Goal: Task Accomplishment & Management: Complete application form

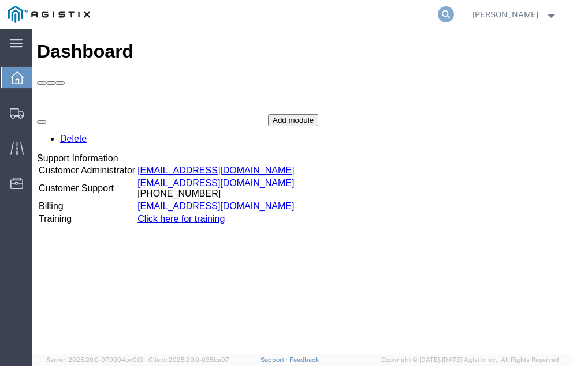
click at [454, 13] on icon at bounding box center [445, 14] width 16 height 16
type input "57010733"
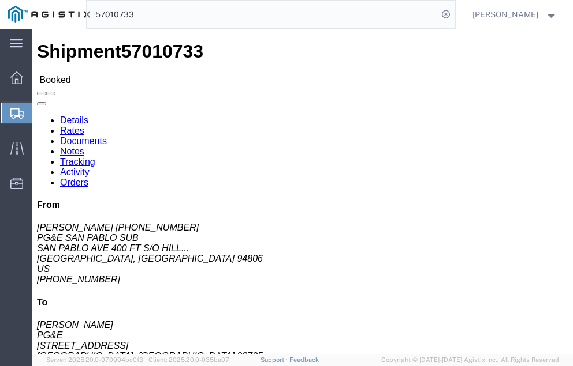
click link "Tracking"
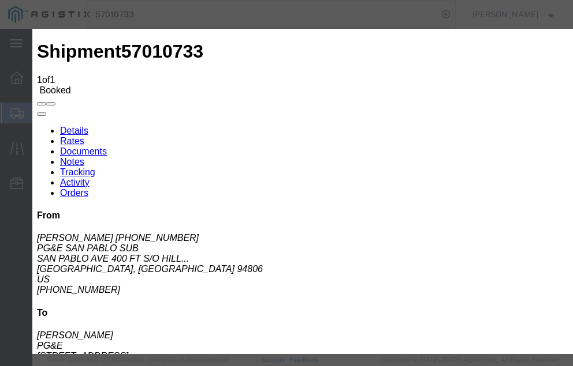
type input "[DATE]"
type input "11:00 AM"
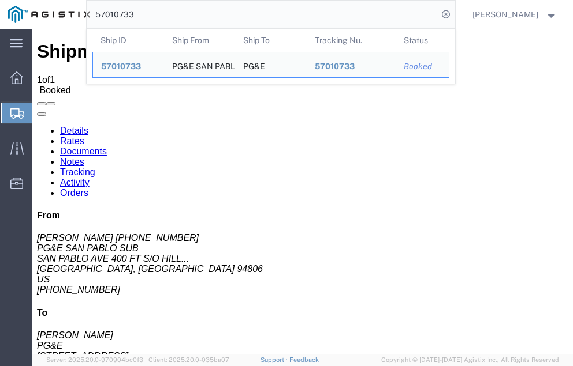
click at [164, 15] on input "57010733" at bounding box center [262, 15] width 351 height 28
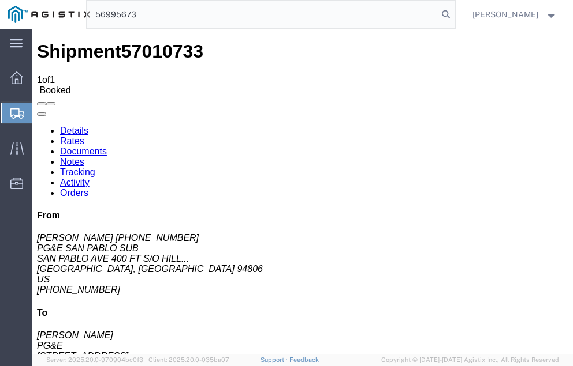
type input "56995673"
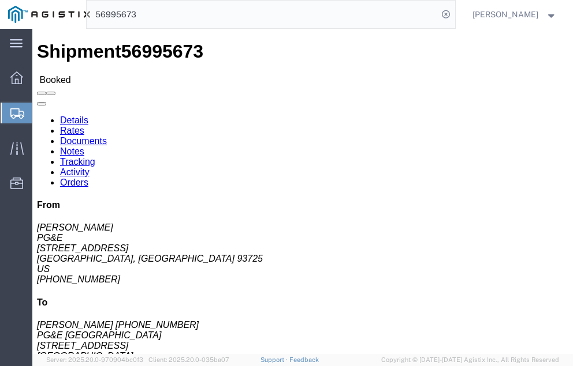
click link "Tracking"
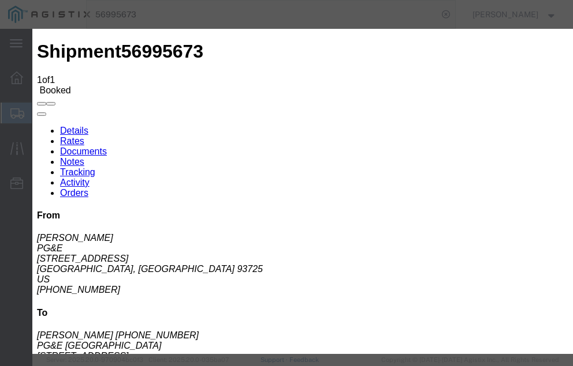
type input "[DATE]"
type input "11:00 AM"
select select "DELIVRED"
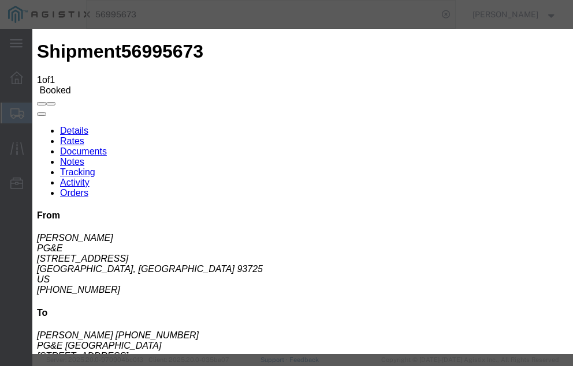
type input "[DATE]"
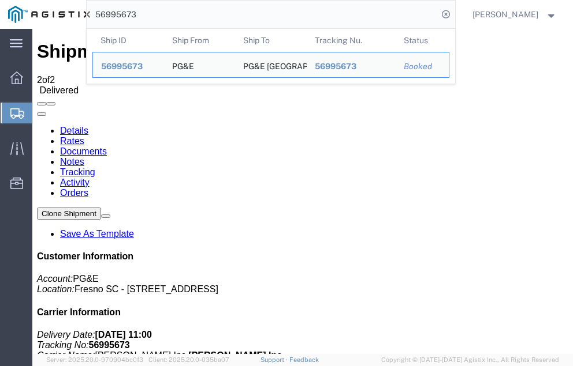
click at [166, 14] on input "56995673" at bounding box center [262, 15] width 351 height 28
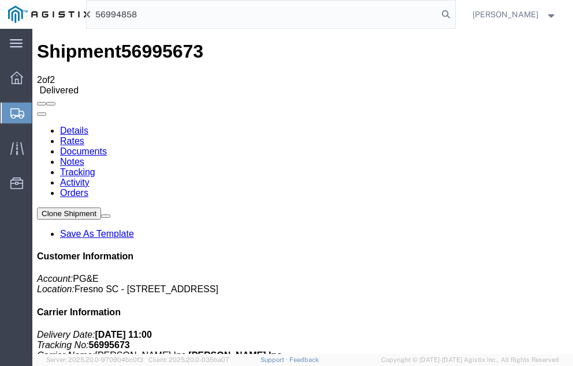
type input "56994858"
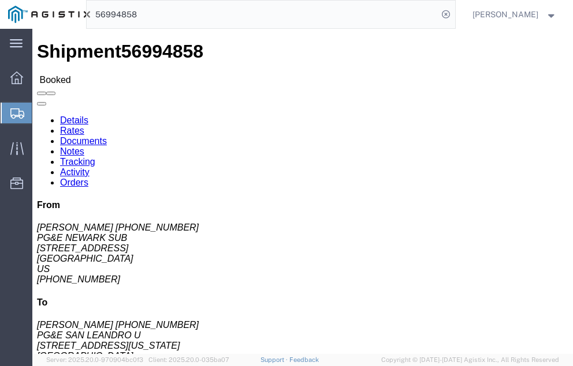
click link "Tracking"
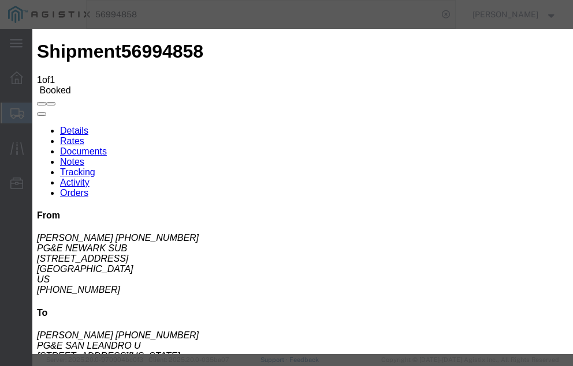
type input "[DATE]"
type input "11:00 AM"
select select "DELIVRED"
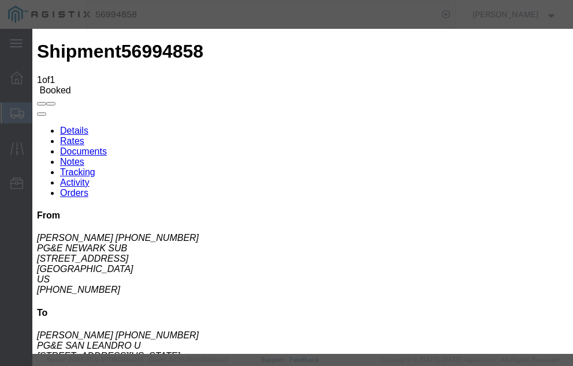
type input "[DATE]"
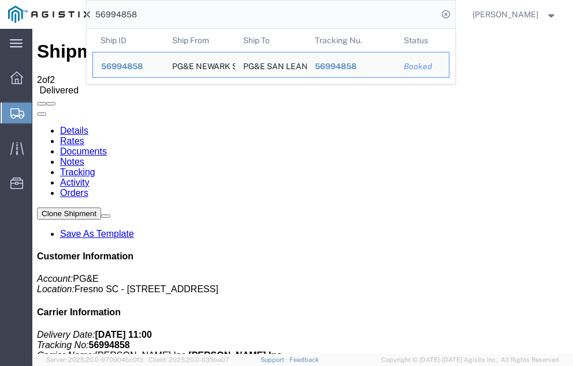
click at [162, 15] on input "56994858" at bounding box center [262, 15] width 351 height 28
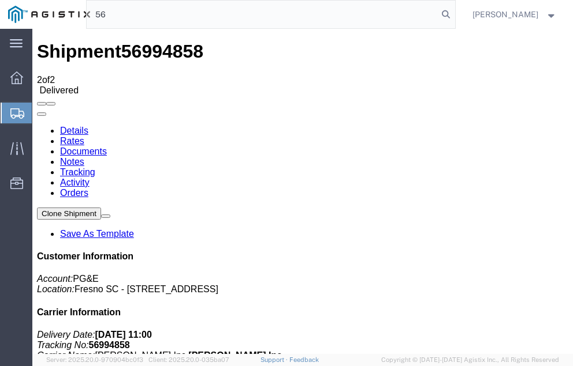
type input "5"
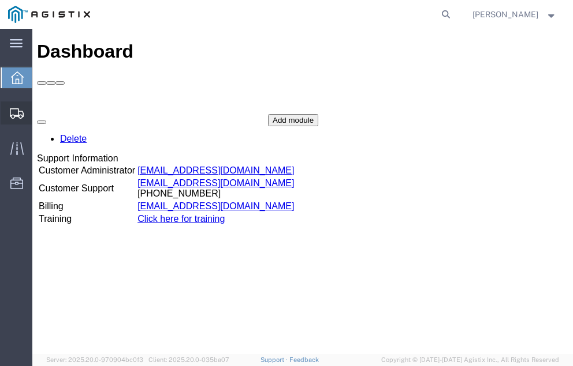
click at [0, 0] on span "Shipment Manager" at bounding box center [0, 0] width 0 height 0
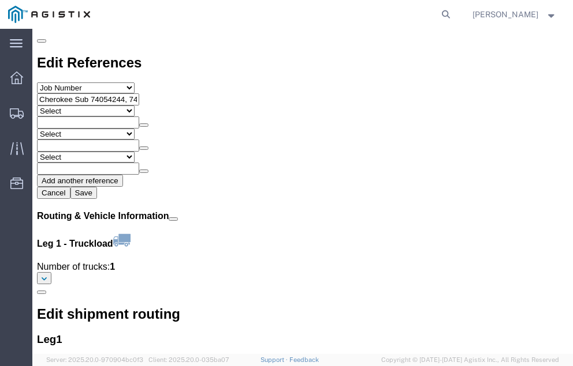
scroll to position [1362, 0]
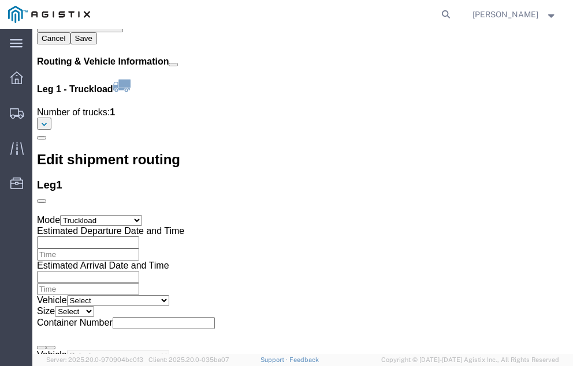
click link "Confirm"
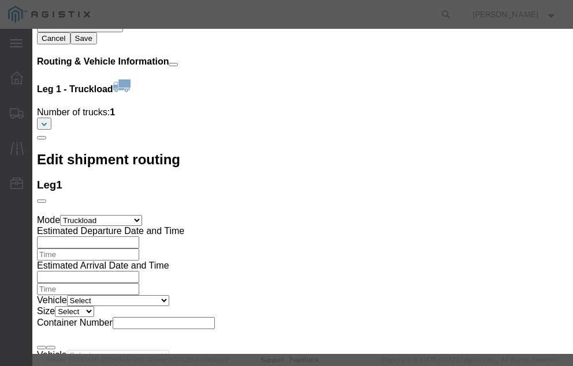
click input "checkbox"
checkbox input "true"
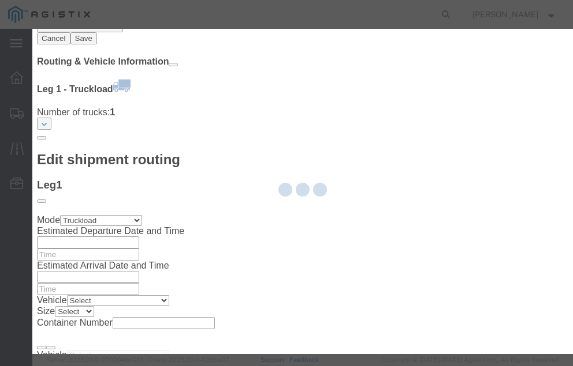
type input "[PERSON_NAME]"
type input "[PHONE_NUMBER]"
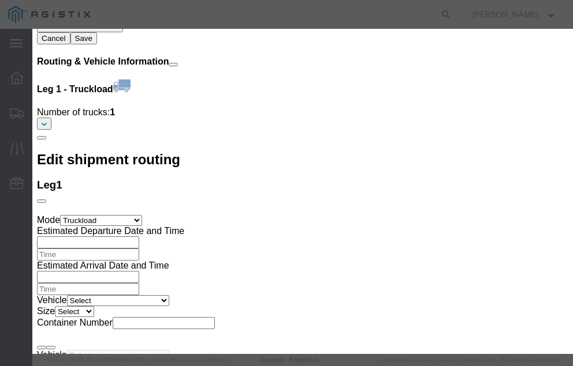
click input "text"
type input "57013841"
click button "Submit"
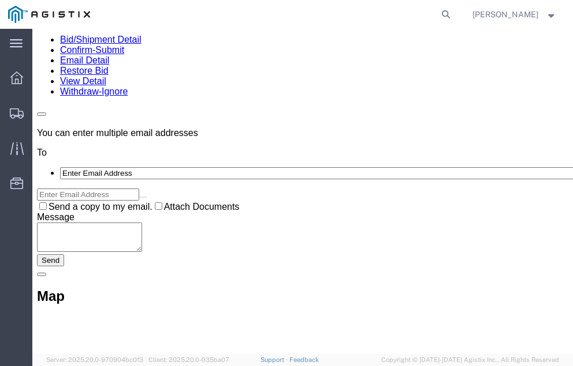
scroll to position [0, 0]
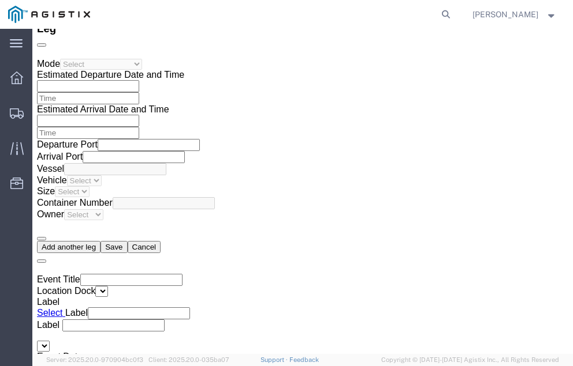
scroll to position [1879, 0]
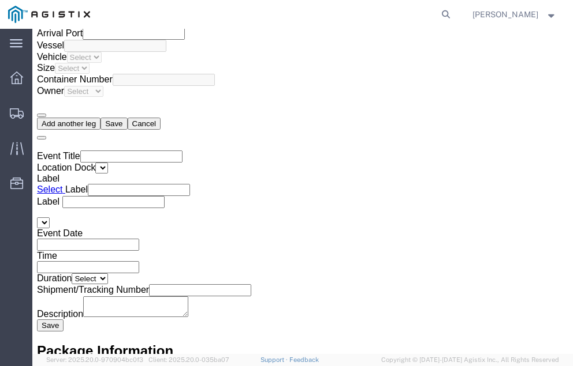
click link "Confirm"
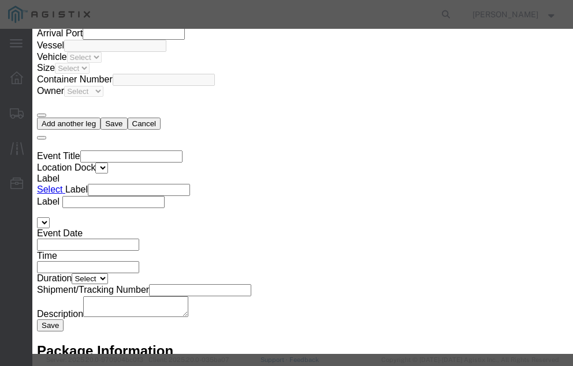
click input "checkbox"
checkbox input "true"
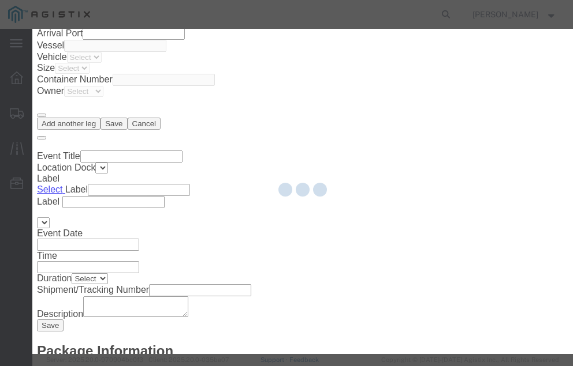
type input "[PERSON_NAME]"
type input "[PHONE_NUMBER]"
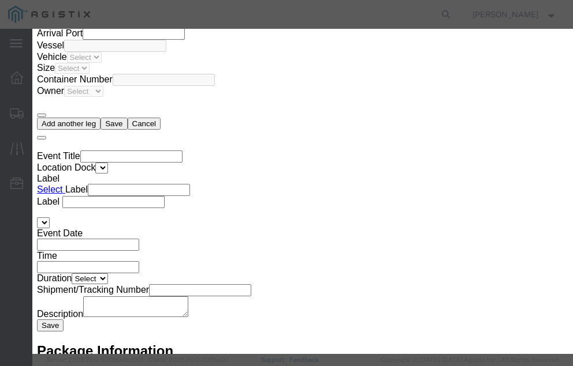
click input "text"
type input "57023053"
click button "Submit"
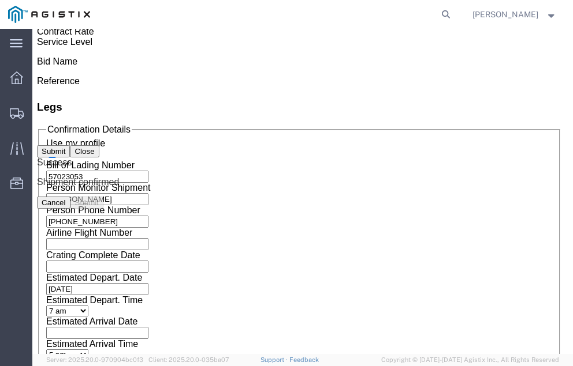
scroll to position [0, 0]
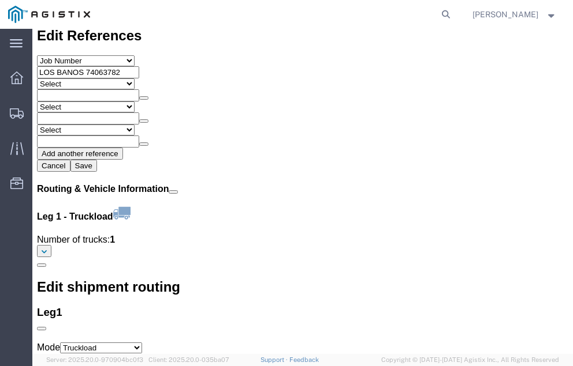
scroll to position [1337, 0]
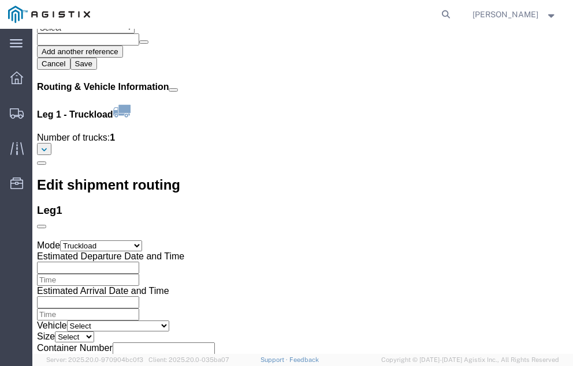
click link "Confirm"
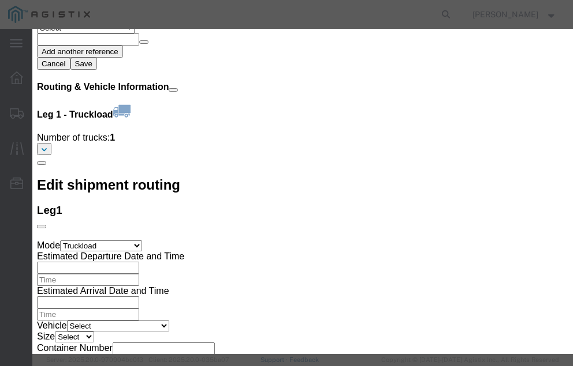
click input "checkbox"
checkbox input "true"
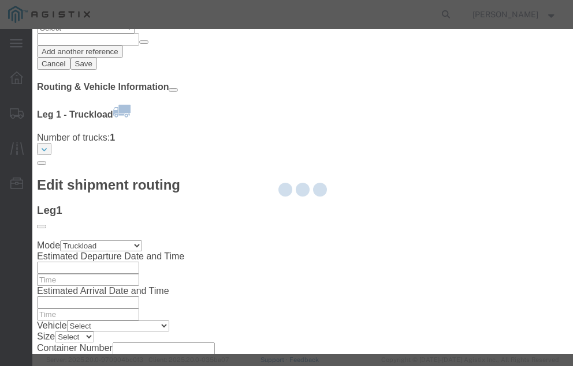
type input "[PERSON_NAME]"
type input "[PHONE_NUMBER]"
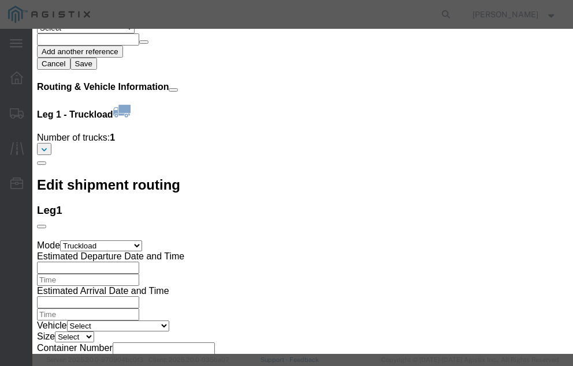
click input "text"
type input "57023087"
click button "Submit"
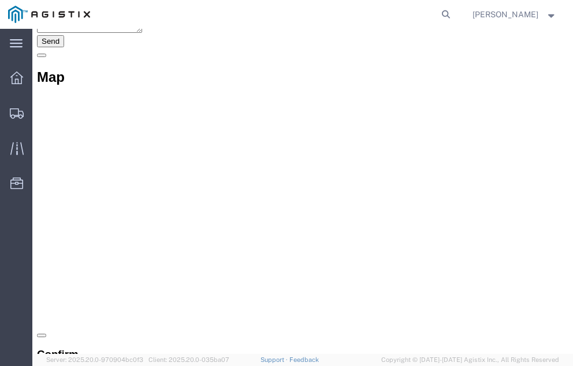
scroll to position [0, 0]
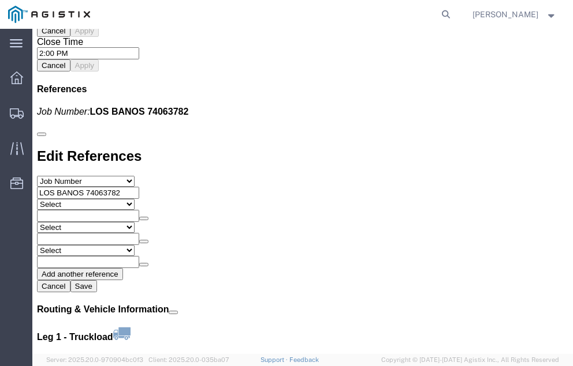
scroll to position [1314, 0]
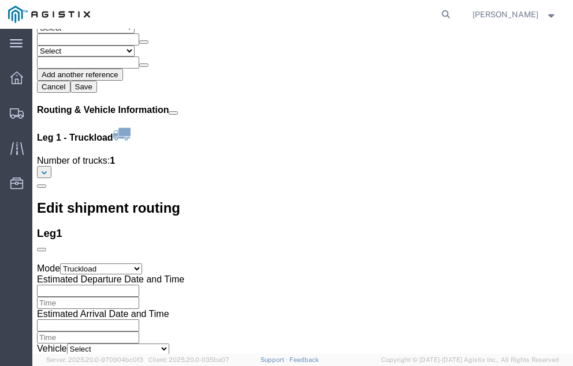
click link "Confirm"
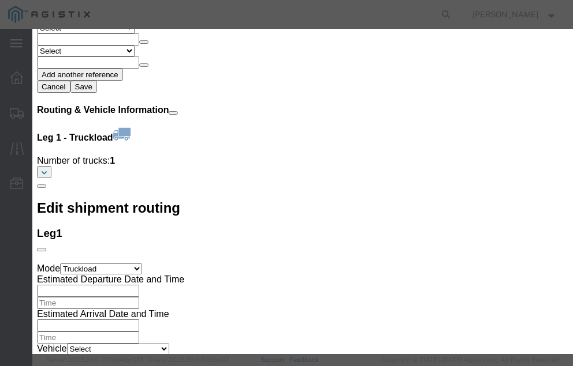
click input "checkbox"
checkbox input "true"
type input "[PERSON_NAME]"
type input "[PHONE_NUMBER]"
click input "text"
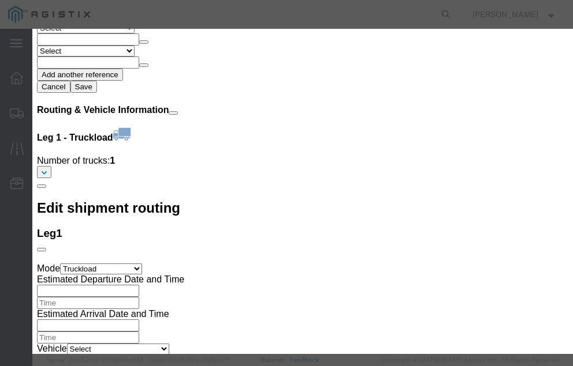
type input "57023422"
click button "Submit"
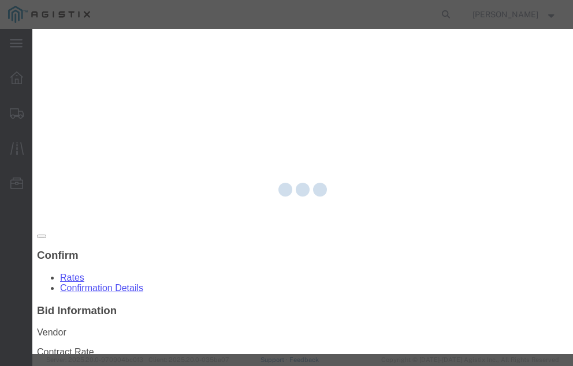
scroll to position [0, 0]
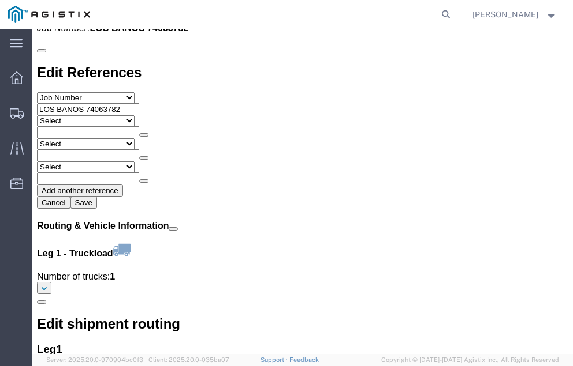
scroll to position [1314, 0]
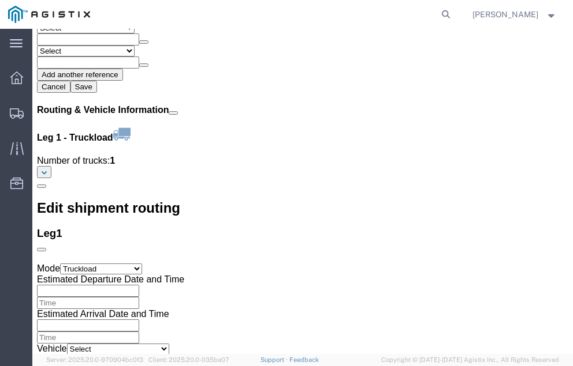
click link "Confirm"
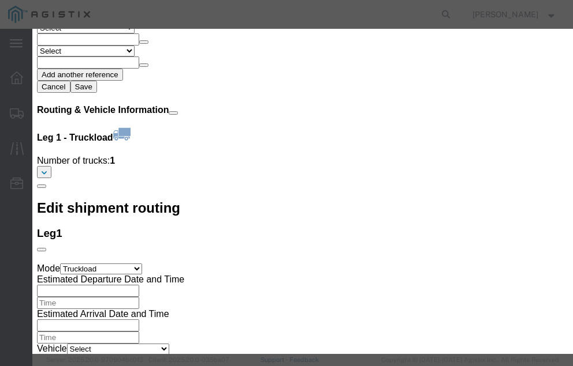
click input "checkbox"
checkbox input "true"
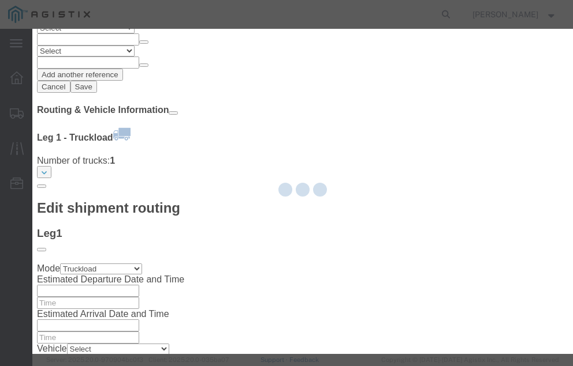
type input "[PERSON_NAME]"
type input "[PHONE_NUMBER]"
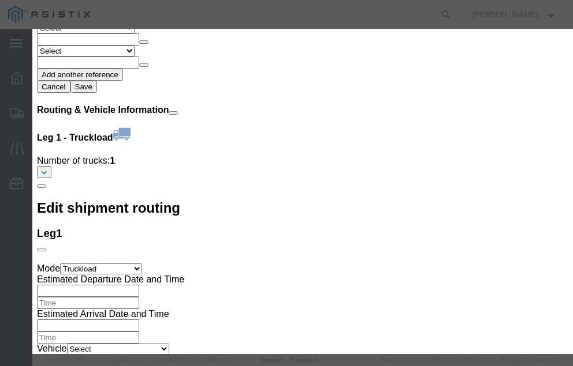
click input "text"
type input "57023434"
click button "Submit"
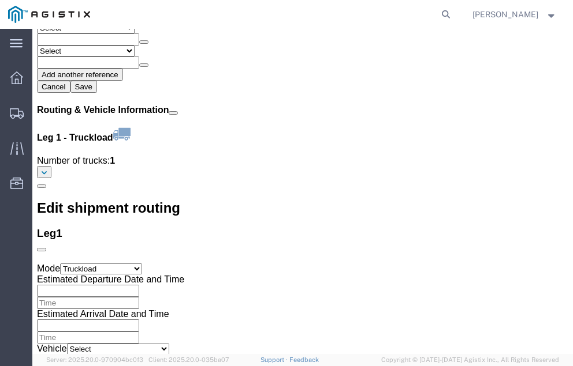
scroll to position [0, 0]
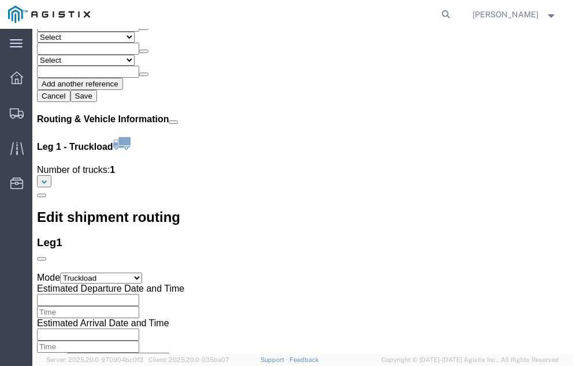
scroll to position [1314, 0]
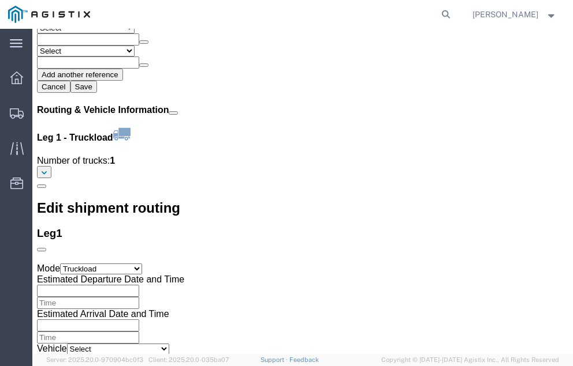
click link "Confirm"
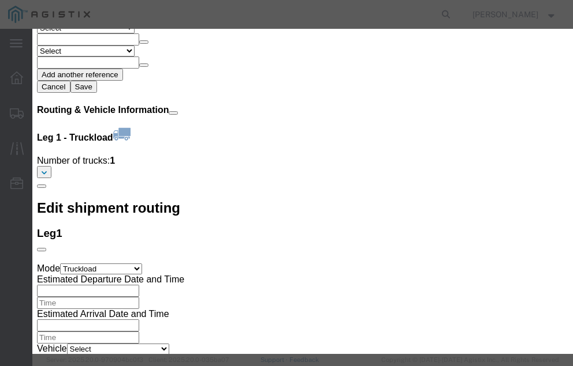
click input "checkbox"
checkbox input "true"
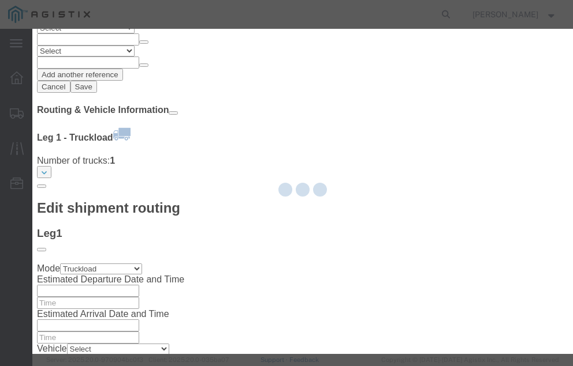
type input "[PERSON_NAME]"
type input "[PHONE_NUMBER]"
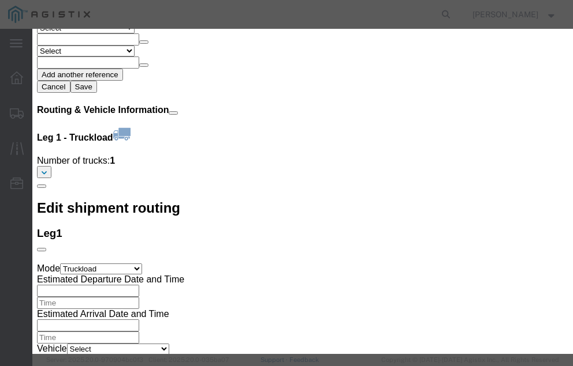
click input "text"
type input "57023442"
click button "Submit"
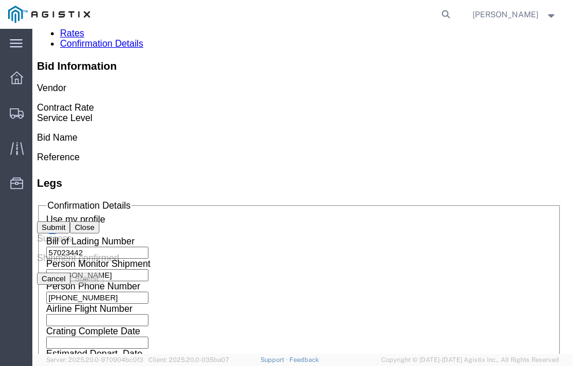
scroll to position [0, 0]
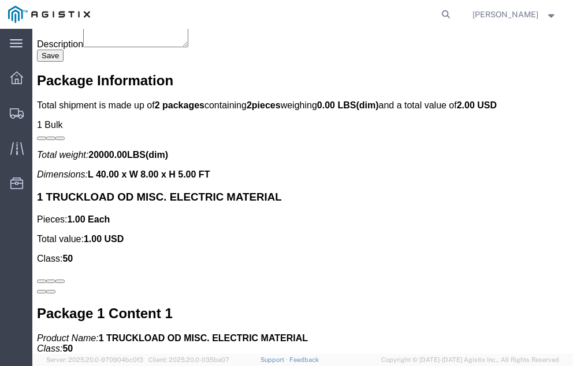
scroll to position [2404, 0]
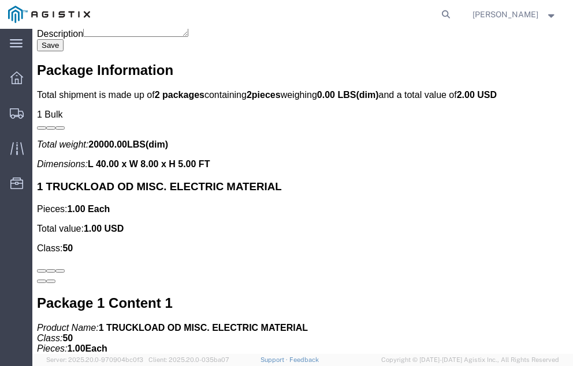
click link "Confirm"
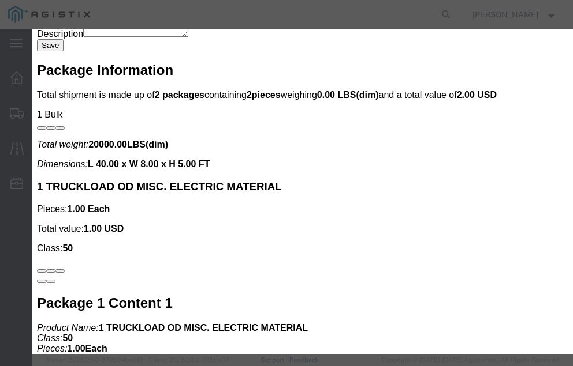
click input "checkbox"
checkbox input "true"
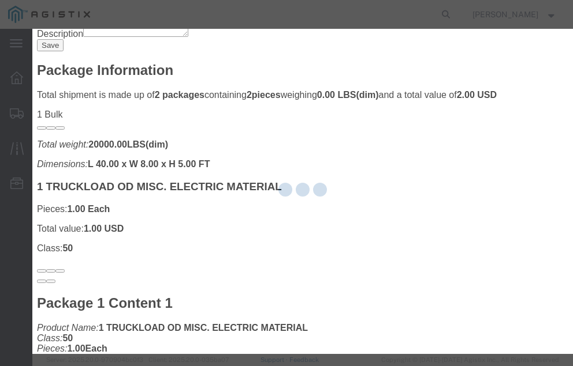
type input "[PERSON_NAME]"
type input "[PHONE_NUMBER]"
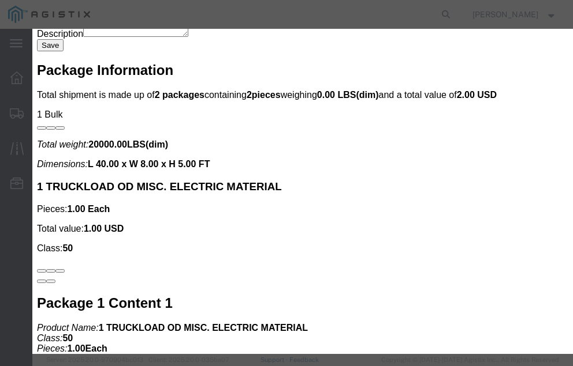
click input "text"
type input "57024200"
click button "Submit"
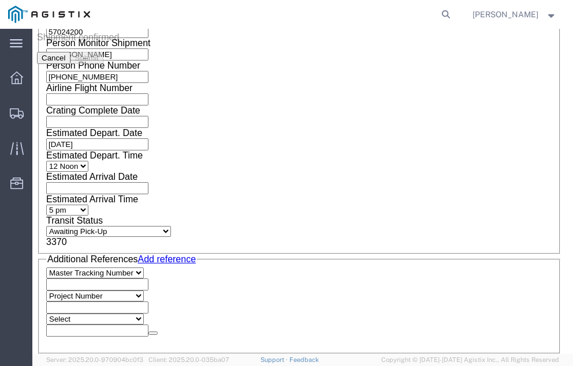
scroll to position [0, 0]
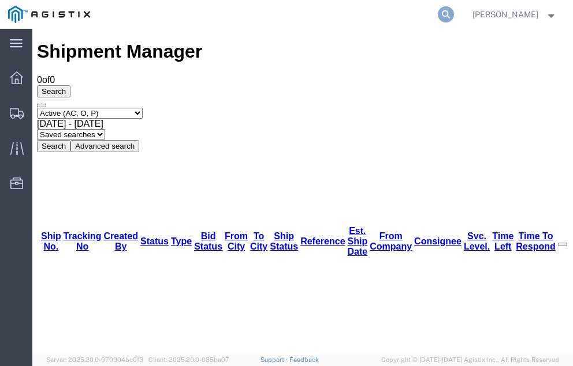
click at [454, 12] on icon at bounding box center [445, 14] width 16 height 16
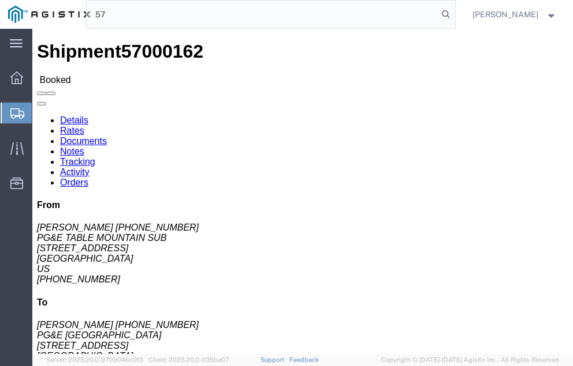
type input "5"
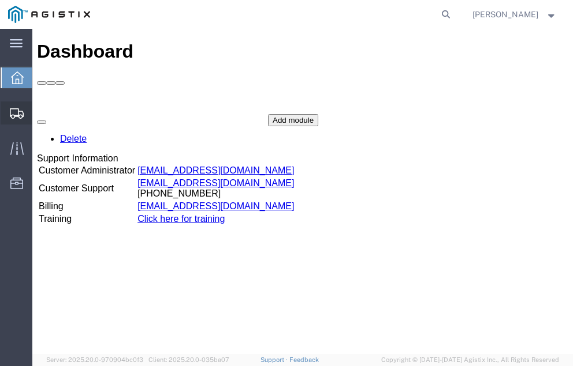
click at [0, 0] on span "Shipment Manager" at bounding box center [0, 0] width 0 height 0
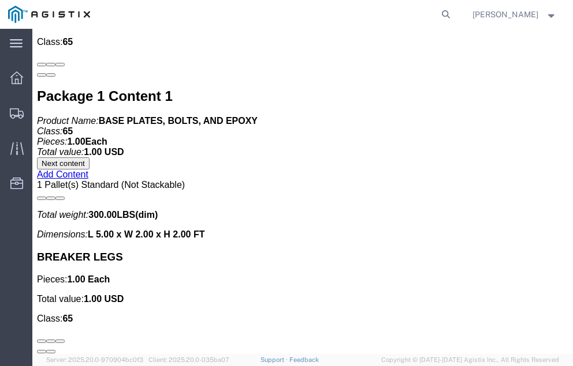
scroll to position [2395, 0]
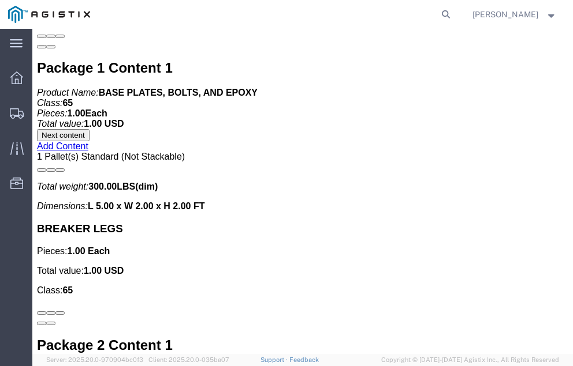
click link "Confirm"
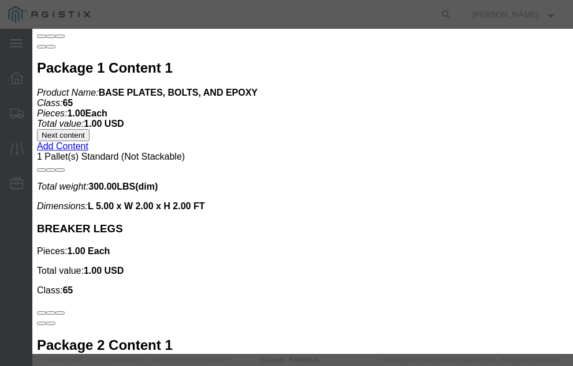
click input "checkbox"
checkbox input "true"
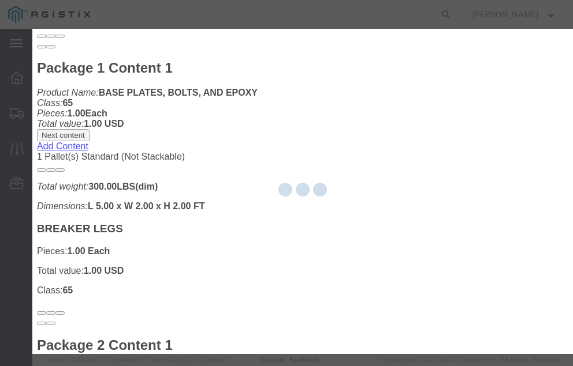
type input "[PERSON_NAME]"
type input "[PHONE_NUMBER]"
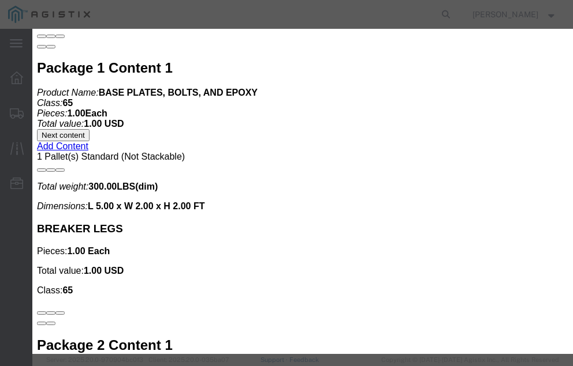
click input "text"
type input "57025109"
click button "Submit"
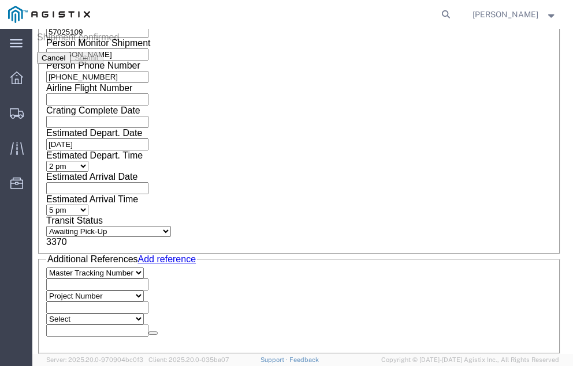
scroll to position [0, 0]
